Goal: Transaction & Acquisition: Purchase product/service

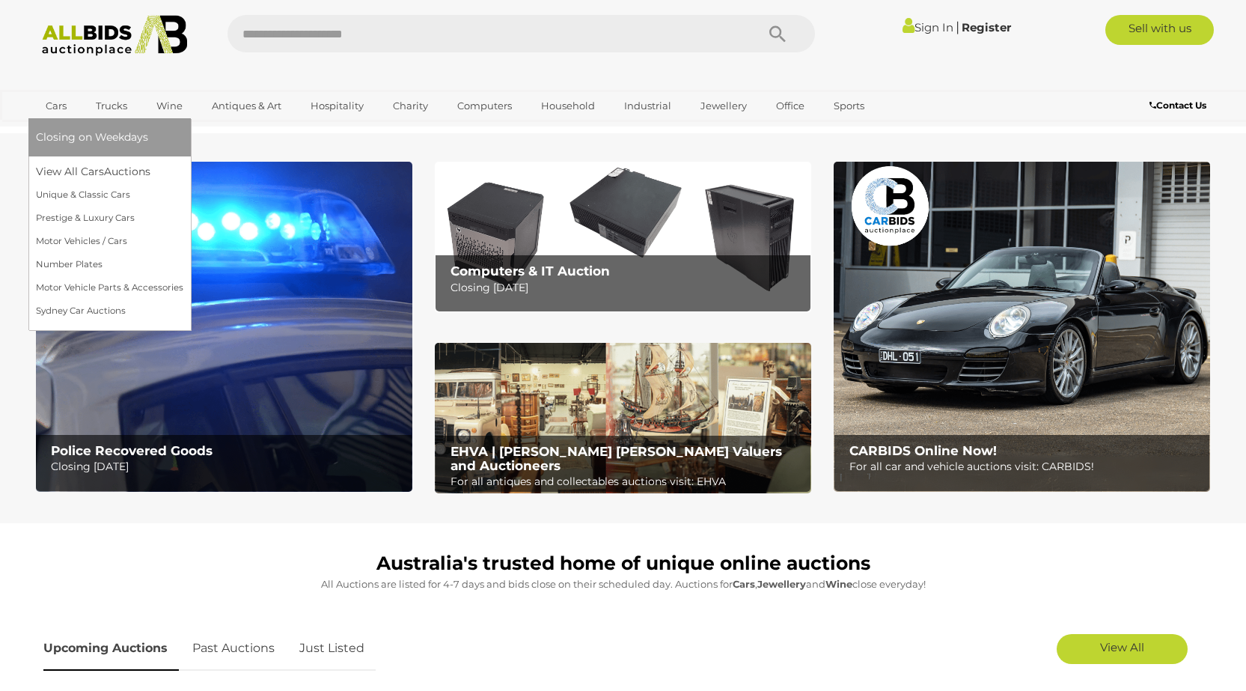
click at [61, 101] on link "Cars" at bounding box center [56, 106] width 40 height 25
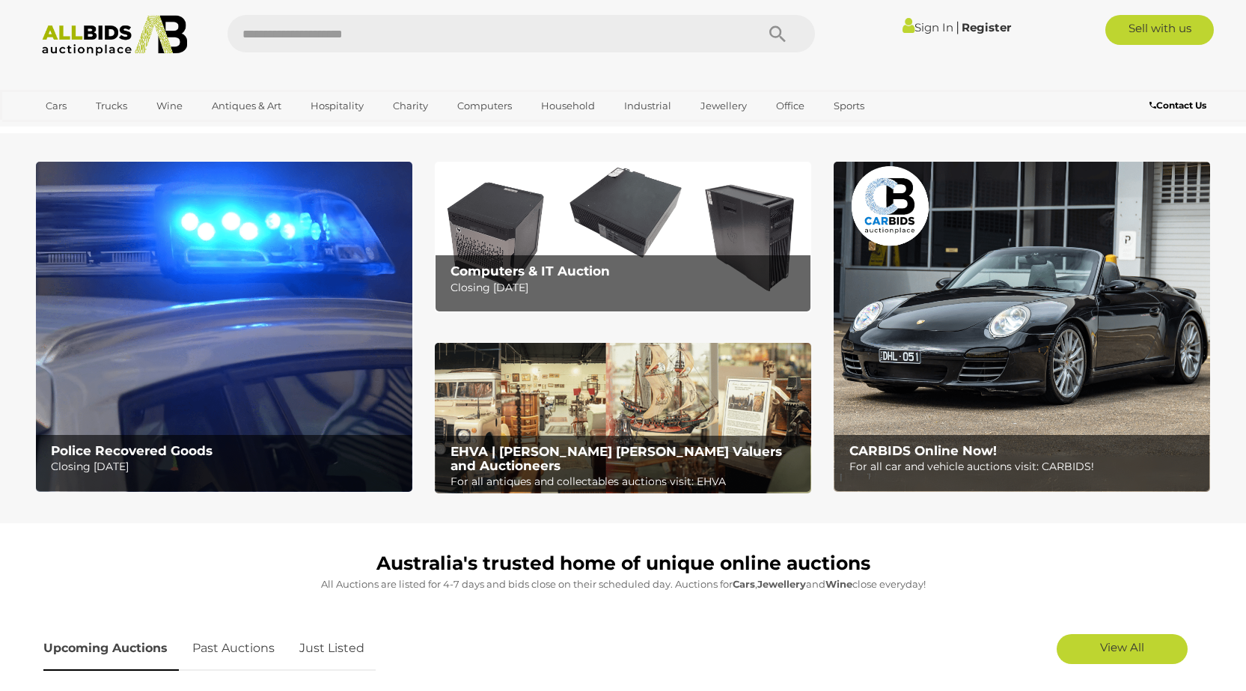
click at [192, 308] on img at bounding box center [224, 327] width 376 height 330
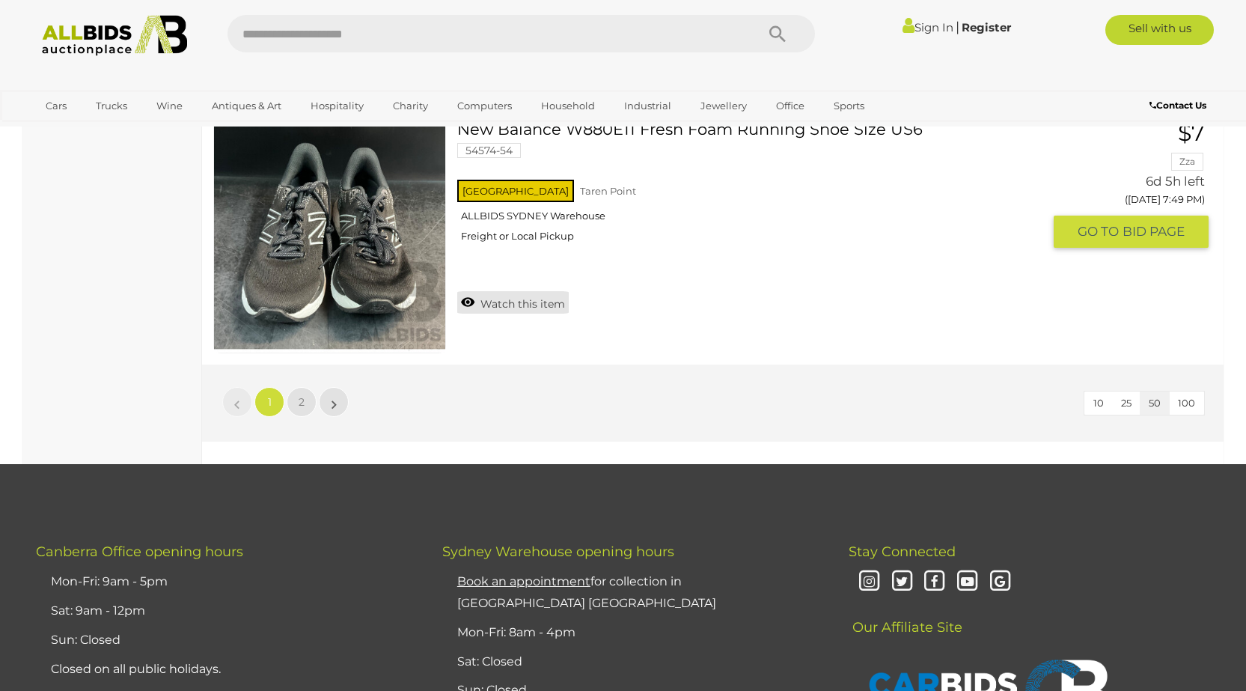
scroll to position [12869, 0]
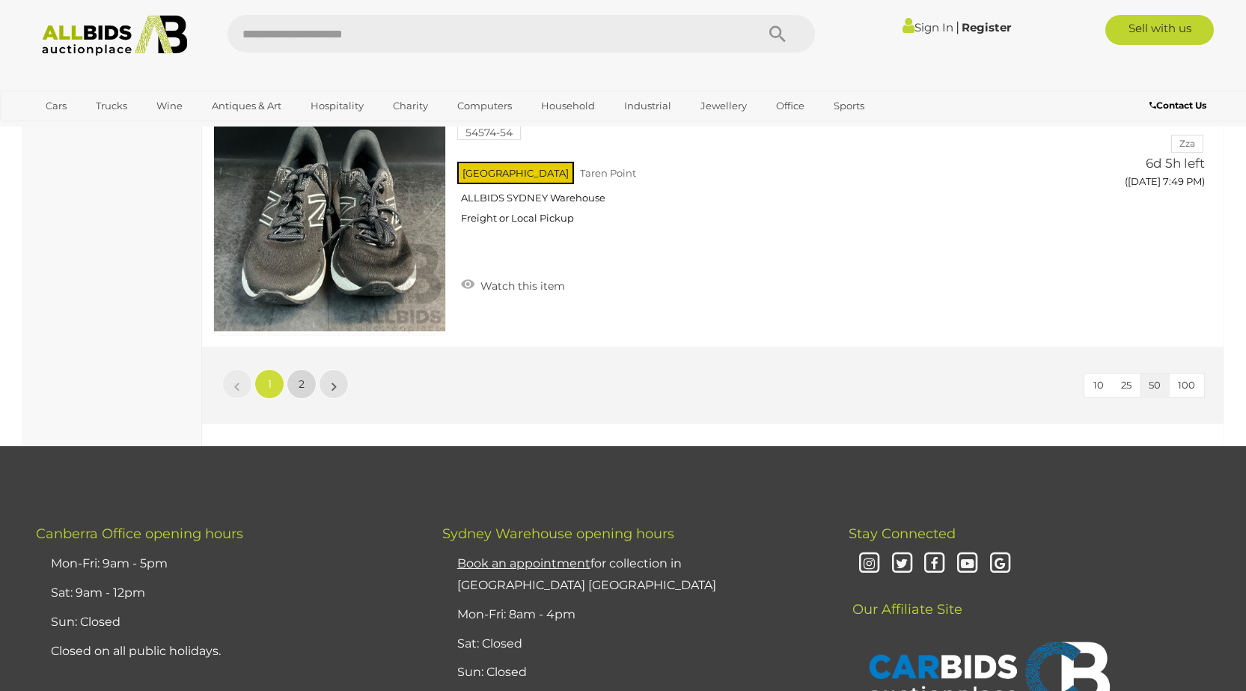
click at [295, 383] on link "2" at bounding box center [302, 384] width 30 height 30
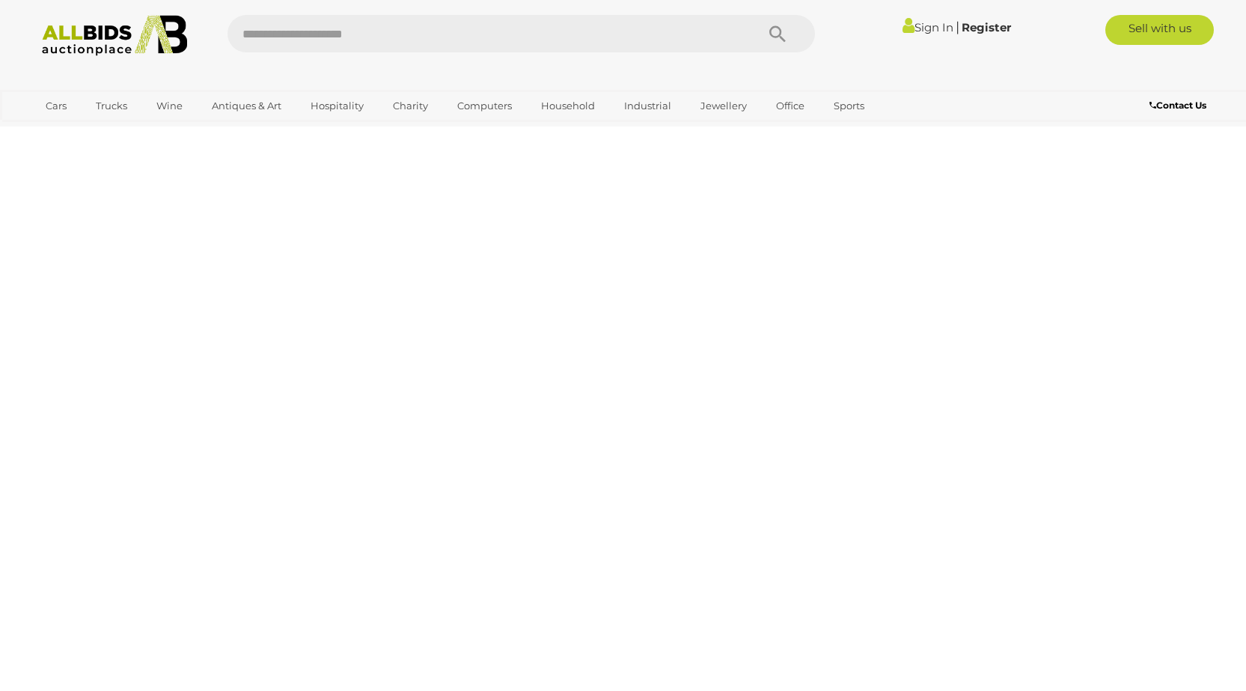
scroll to position [187, 0]
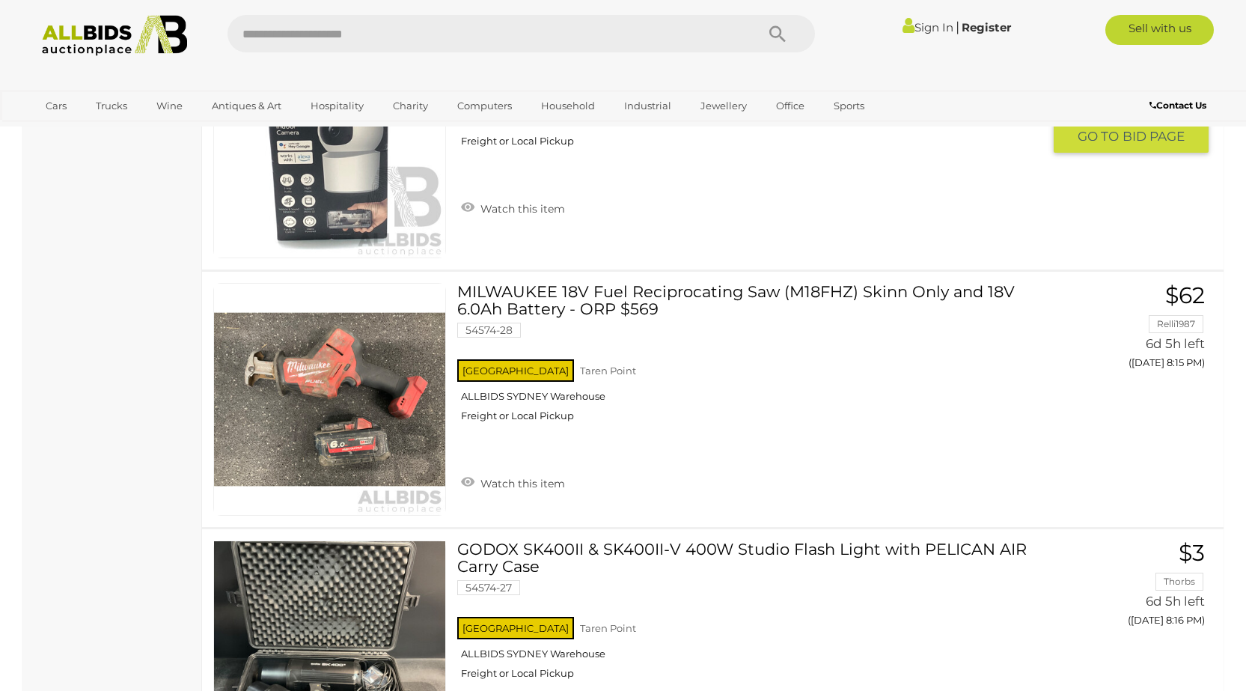
scroll to position [6897, 0]
